Goal: Information Seeking & Learning: Find specific fact

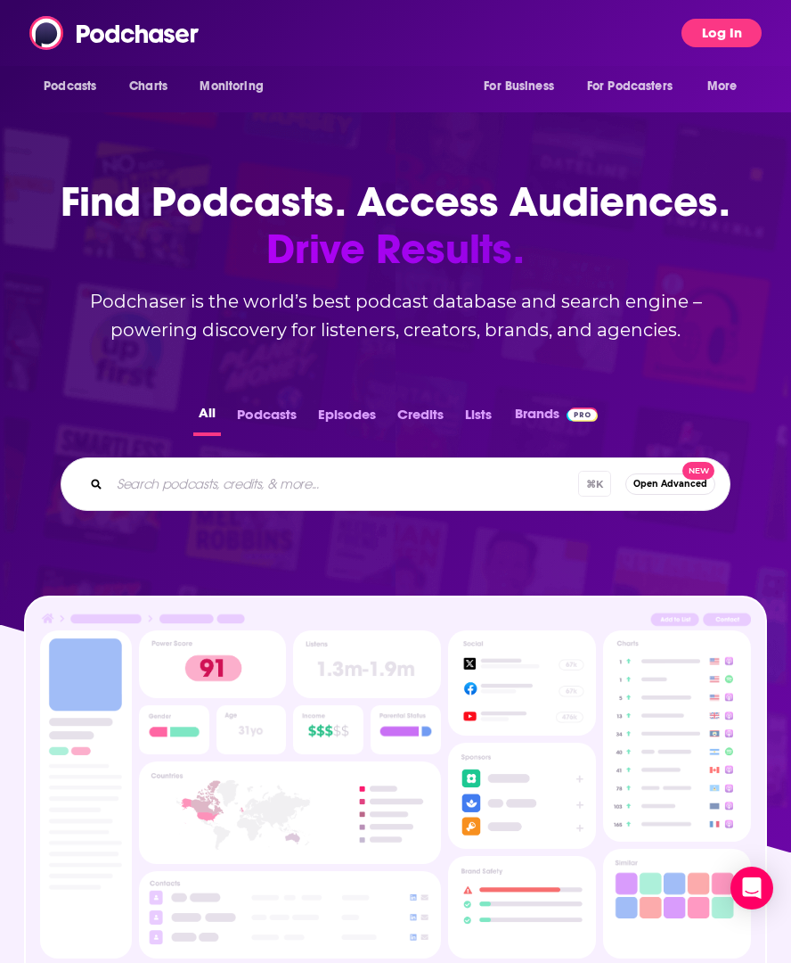
click at [717, 32] on button "Log In" at bounding box center [722, 33] width 80 height 29
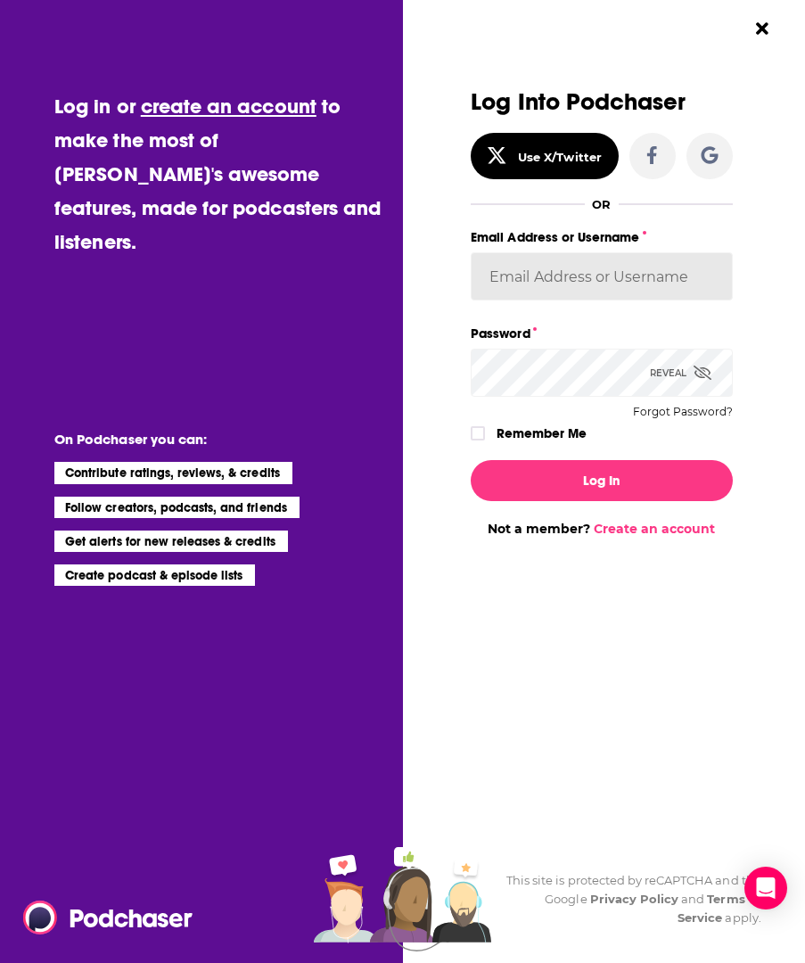
click at [555, 277] on input "Email Address or Username" at bounding box center [601, 276] width 261 height 48
type input "[PERSON_NAME][EMAIL_ADDRESS][DOMAIN_NAME]"
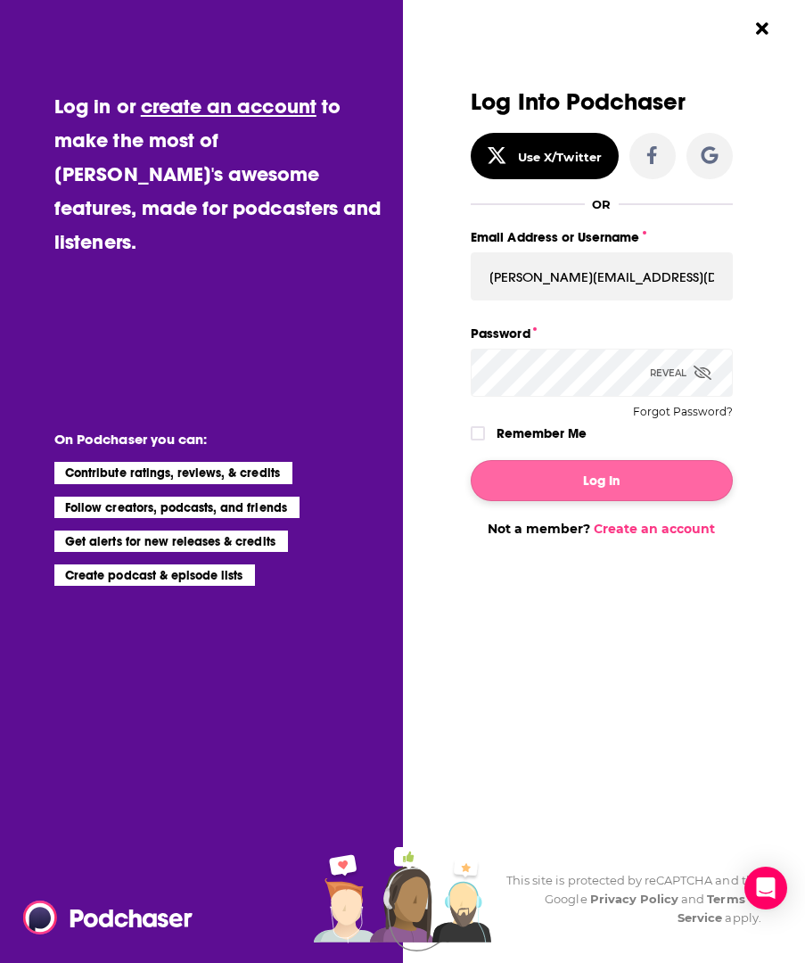
click at [598, 480] on button "Log In" at bounding box center [601, 480] width 261 height 41
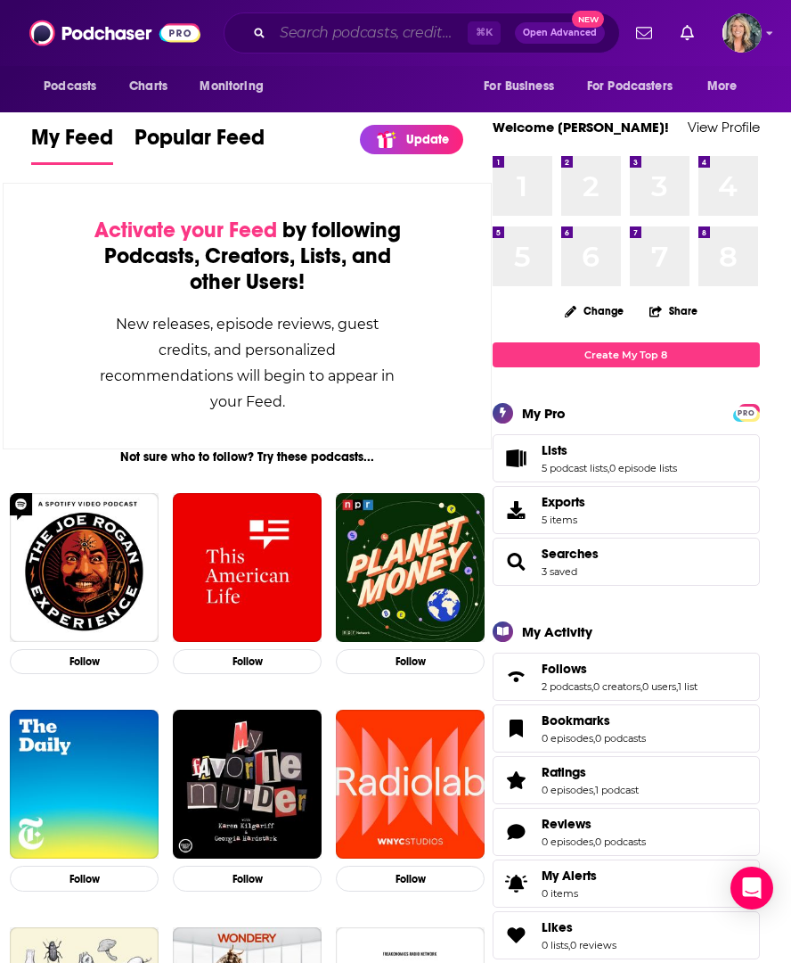
click at [314, 35] on input "Search podcasts, credits, & more..." at bounding box center [370, 33] width 195 height 29
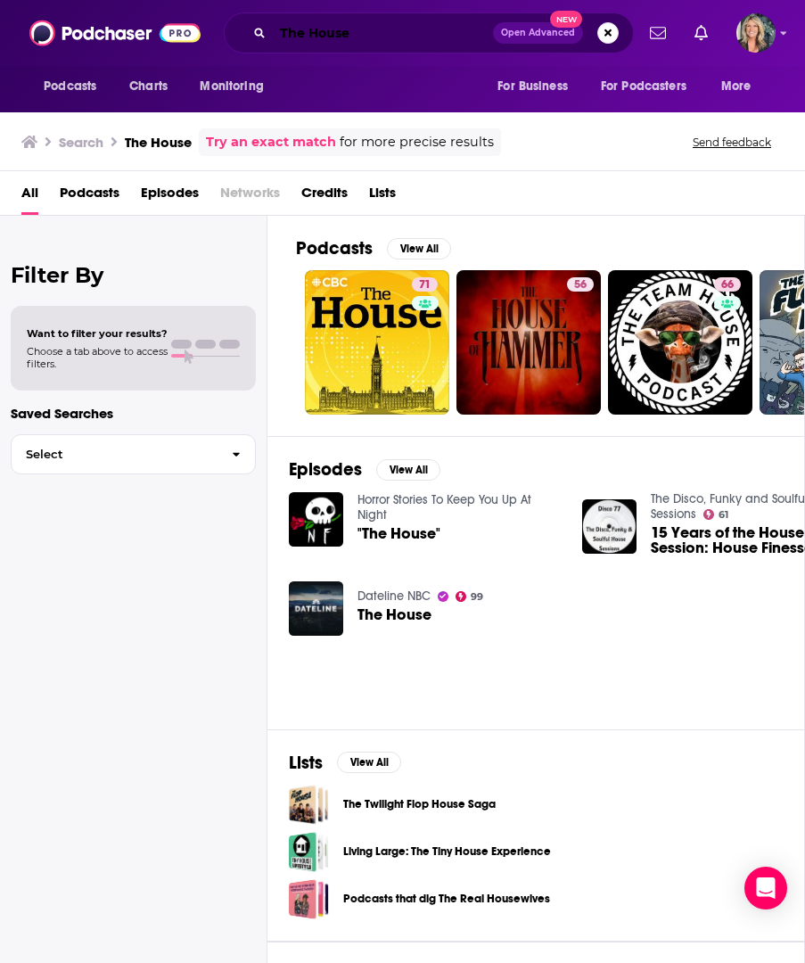
click at [374, 32] on input "The House" at bounding box center [383, 33] width 220 height 29
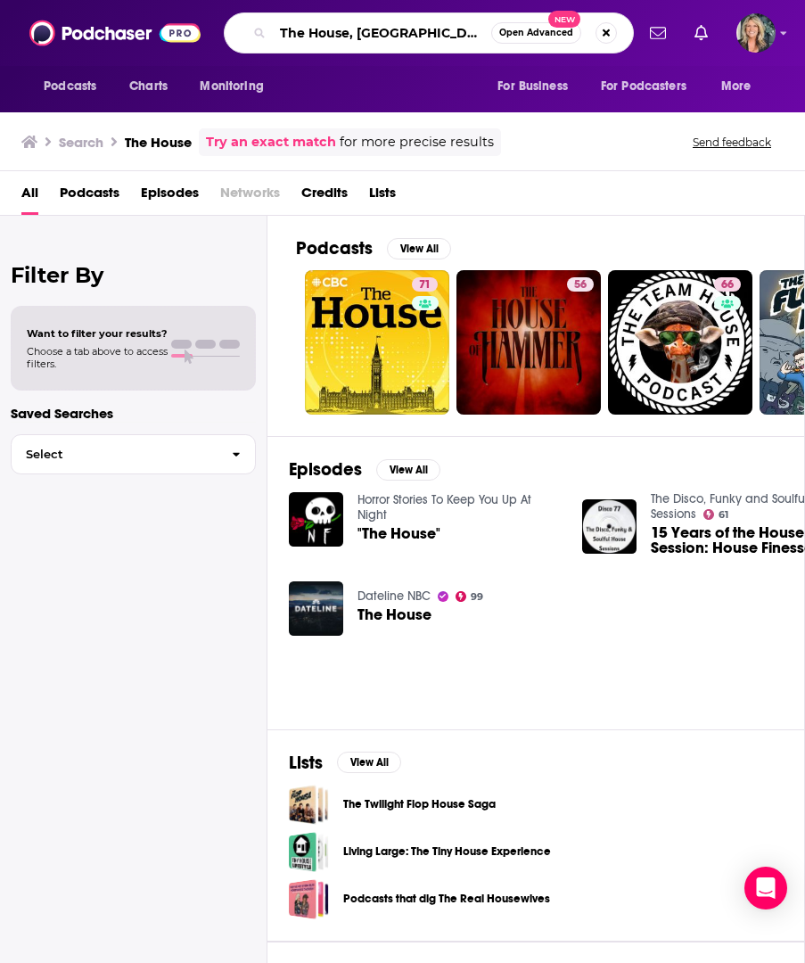
type input "The House, [GEOGRAPHIC_DATA], [GEOGRAPHIC_DATA]"
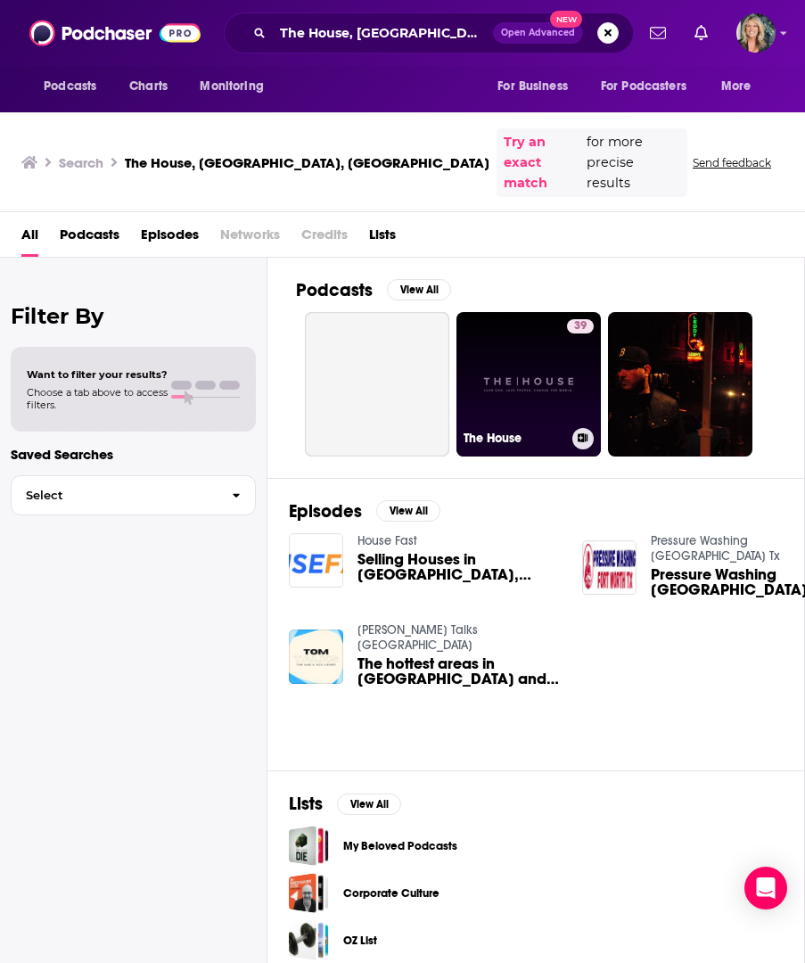
click at [533, 339] on link "39 The House" at bounding box center [528, 384] width 144 height 144
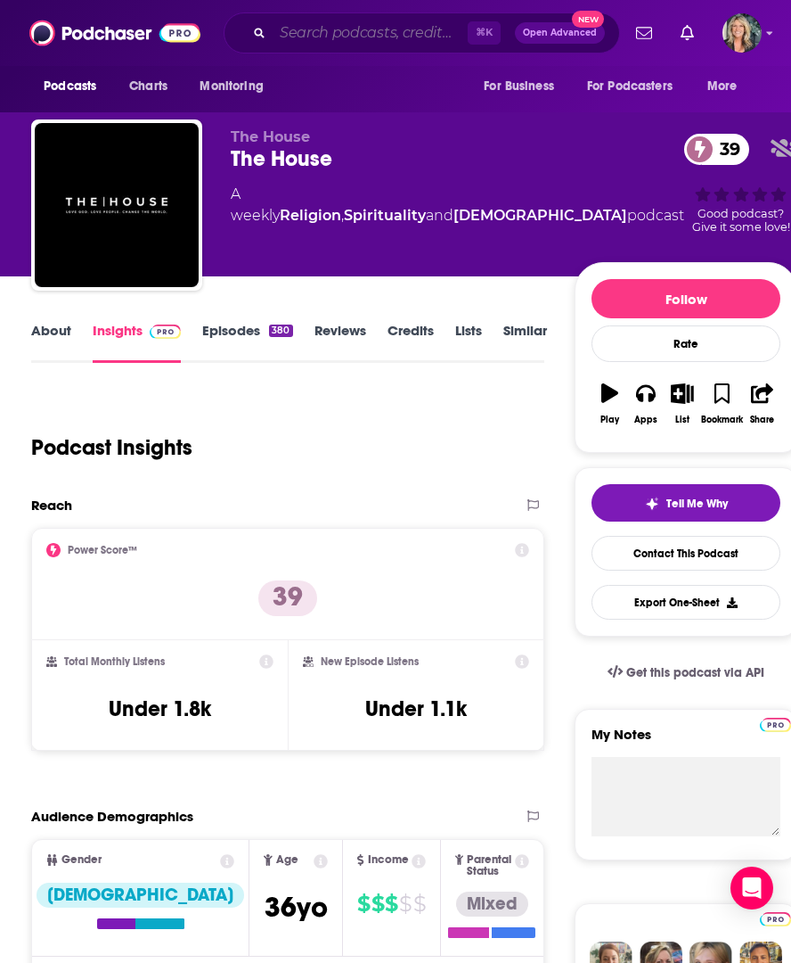
click at [360, 38] on input "Search podcasts, credits, & more..." at bounding box center [370, 33] width 195 height 29
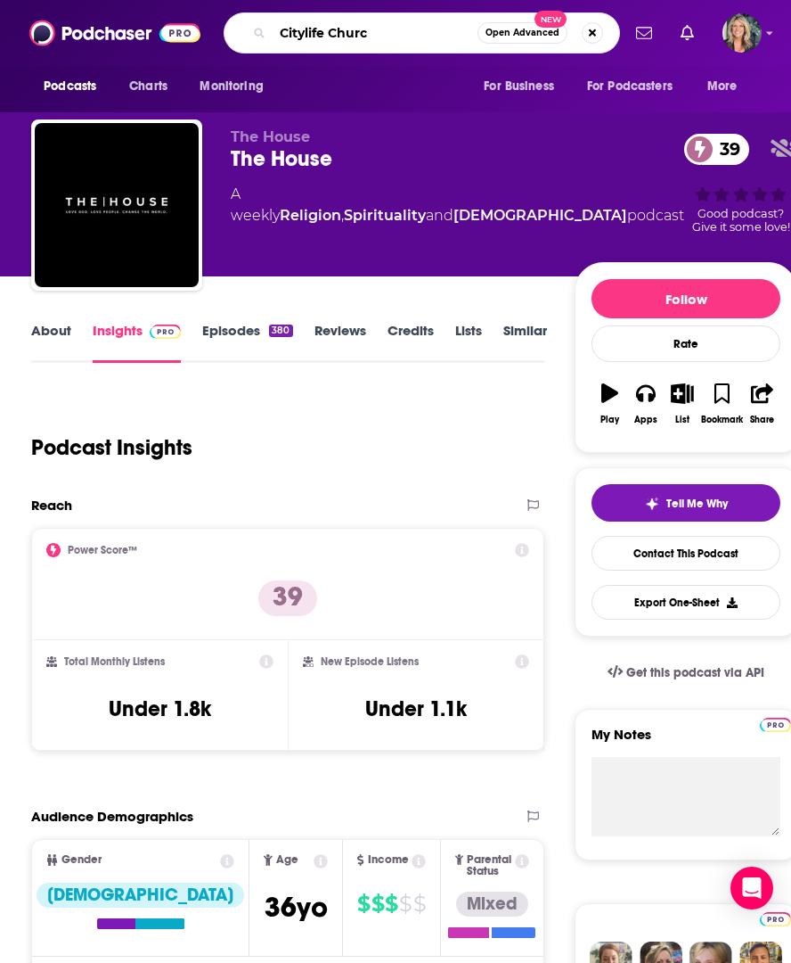
type input "[DEMOGRAPHIC_DATA]"
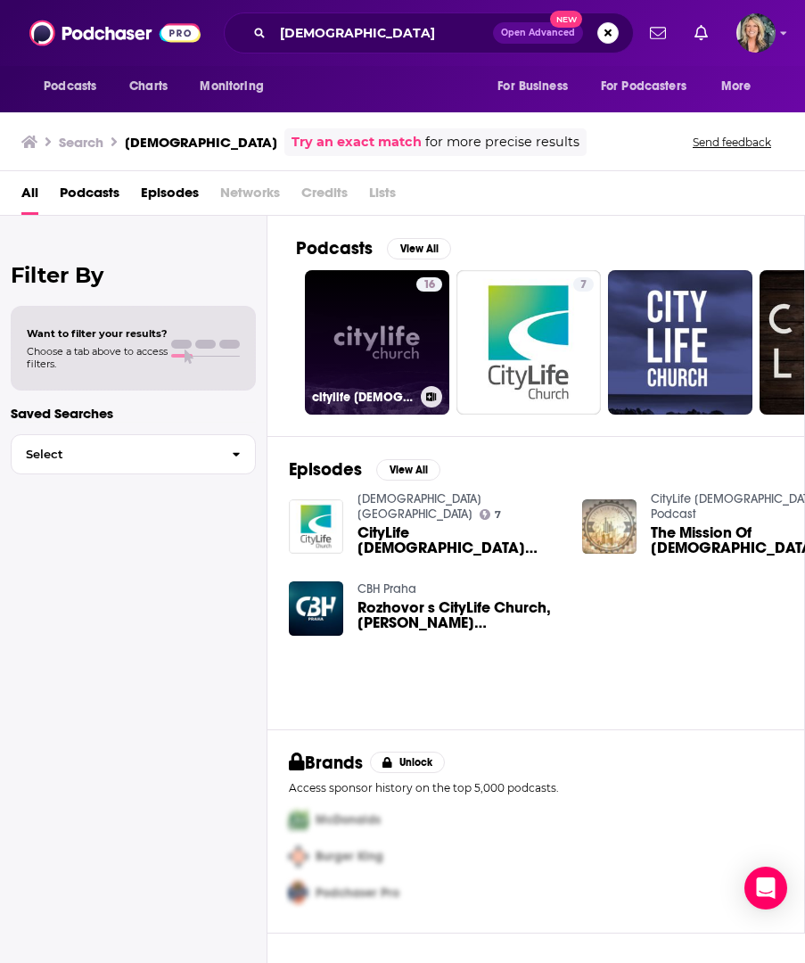
click at [382, 329] on link "16 citylife [DEMOGRAPHIC_DATA]" at bounding box center [377, 342] width 144 height 144
